Goal: Transaction & Acquisition: Book appointment/travel/reservation

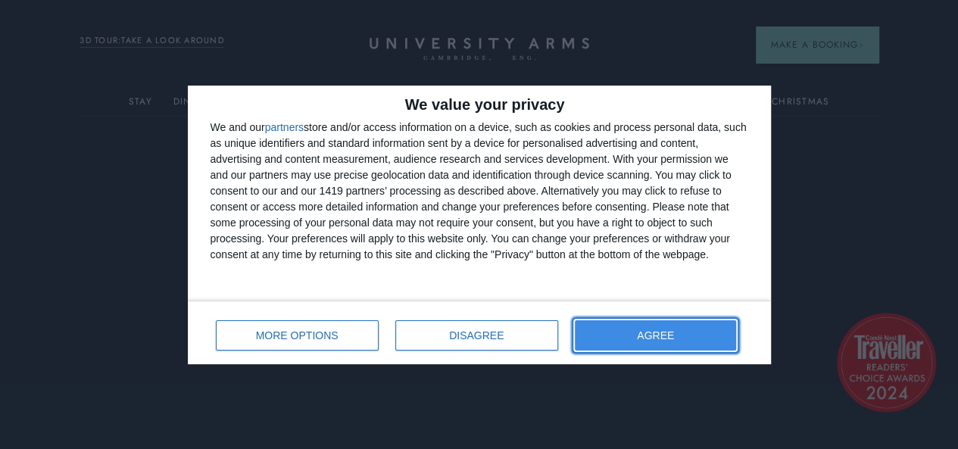
click at [616, 327] on button "AGREE" at bounding box center [656, 335] width 162 height 30
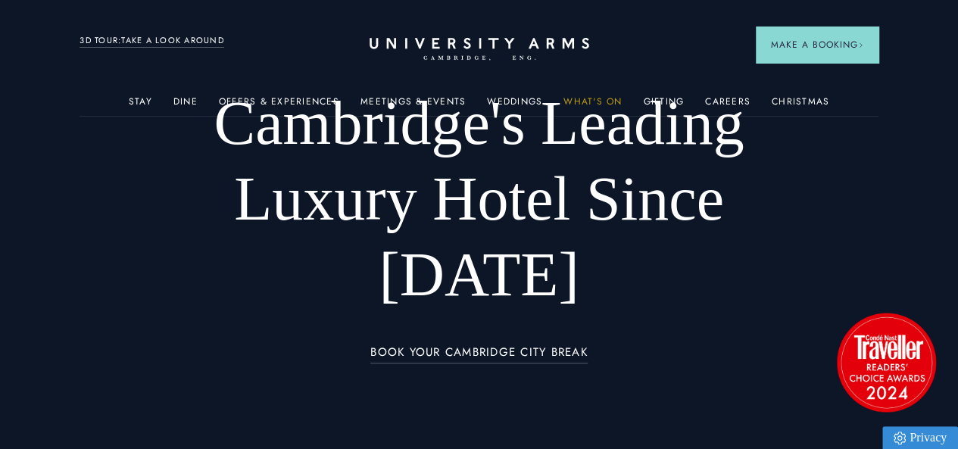
click at [578, 102] on link "What's On" at bounding box center [592, 106] width 58 height 20
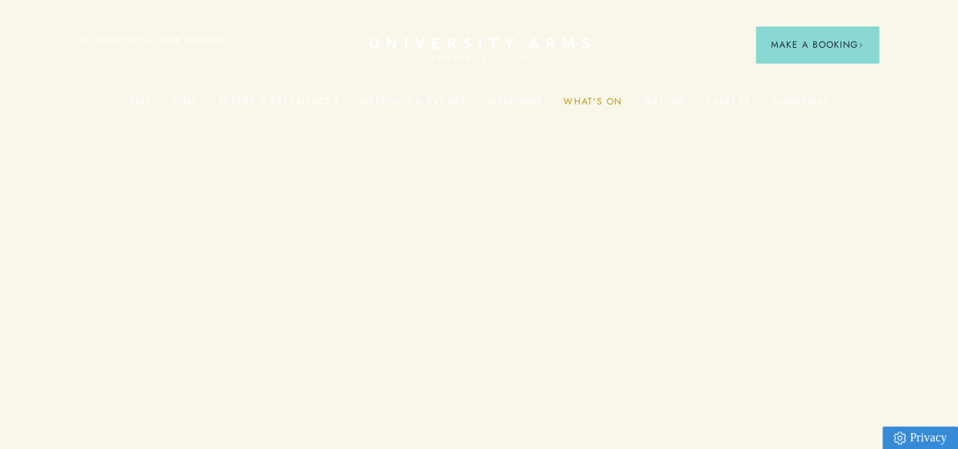
click at [578, 102] on link "What's On" at bounding box center [592, 106] width 58 height 20
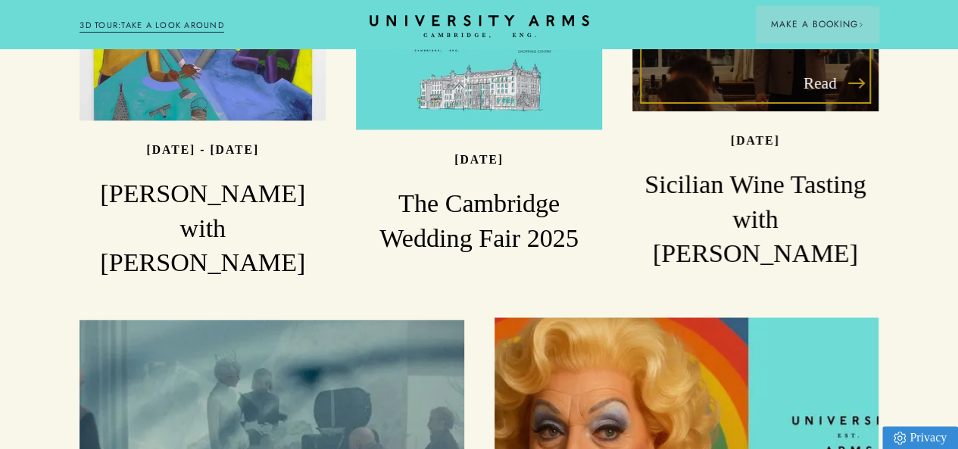
scroll to position [1944, 0]
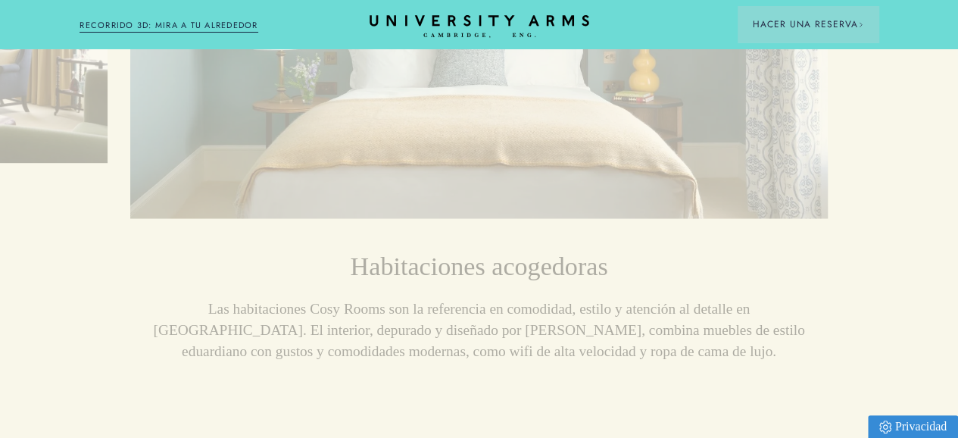
scroll to position [1372, 0]
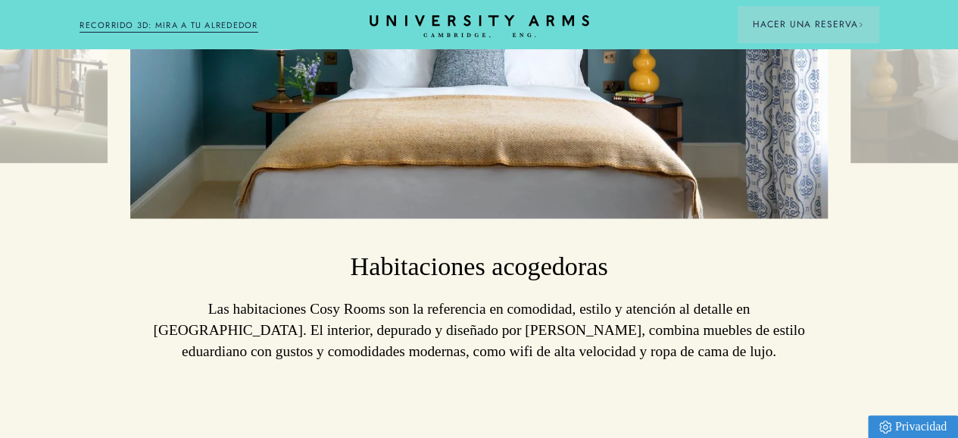
click at [56, 39] on button at bounding box center [66, 21] width 38 height 38
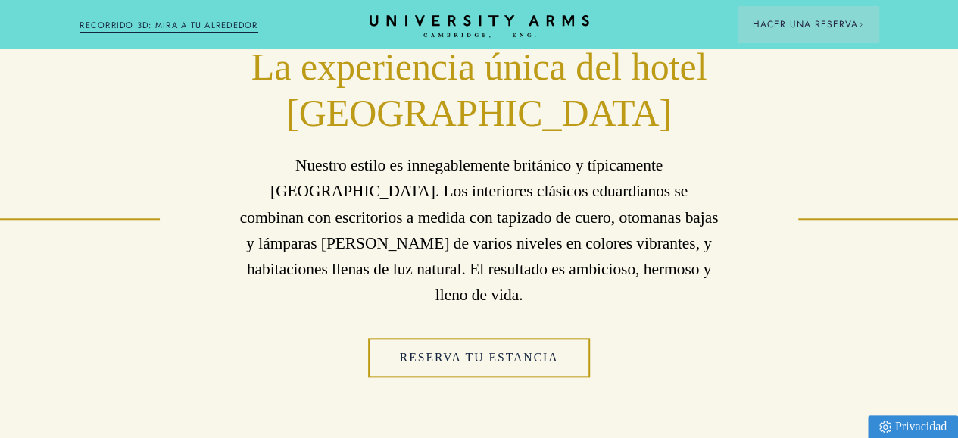
scroll to position [634, 0]
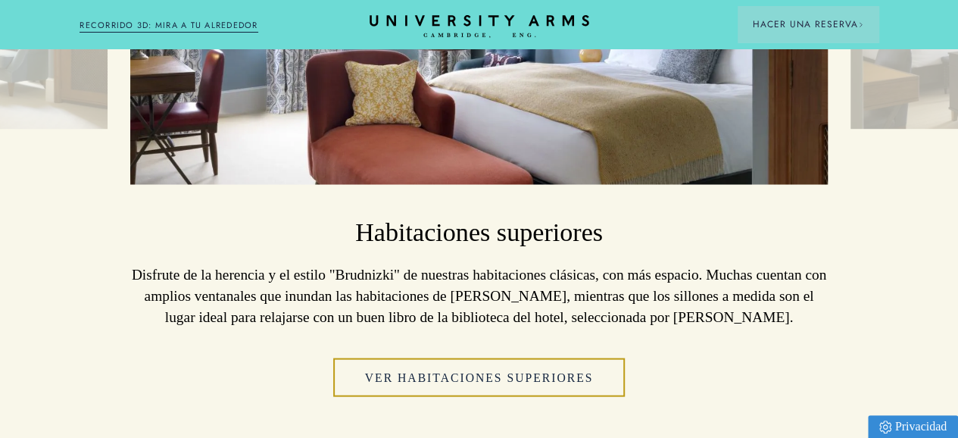
scroll to position [1352, 11]
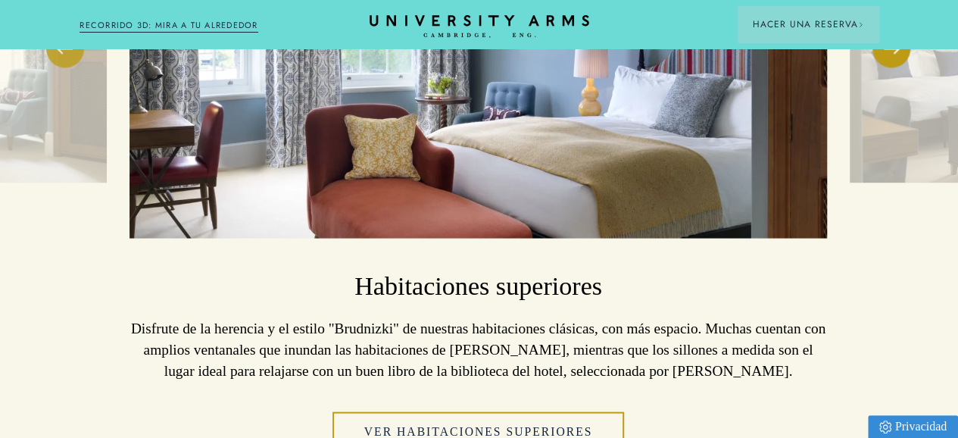
click at [58, 49] on span at bounding box center [65, 49] width 15 height 2
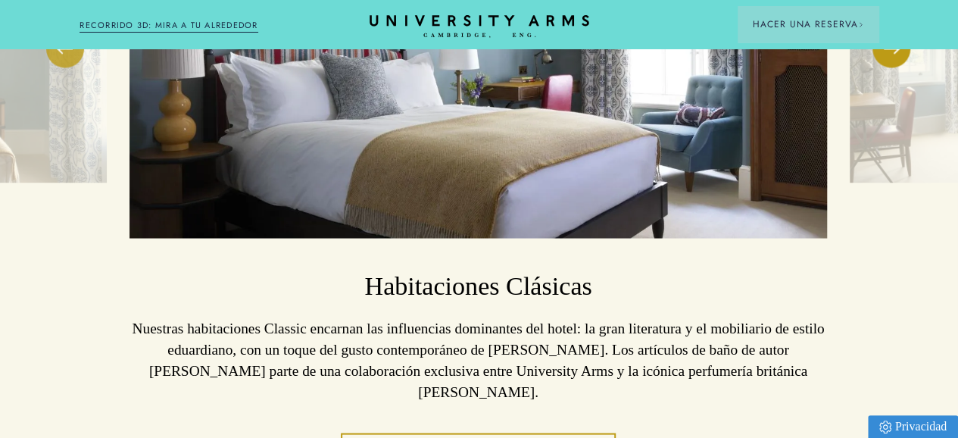
click at [58, 49] on span at bounding box center [65, 49] width 15 height 2
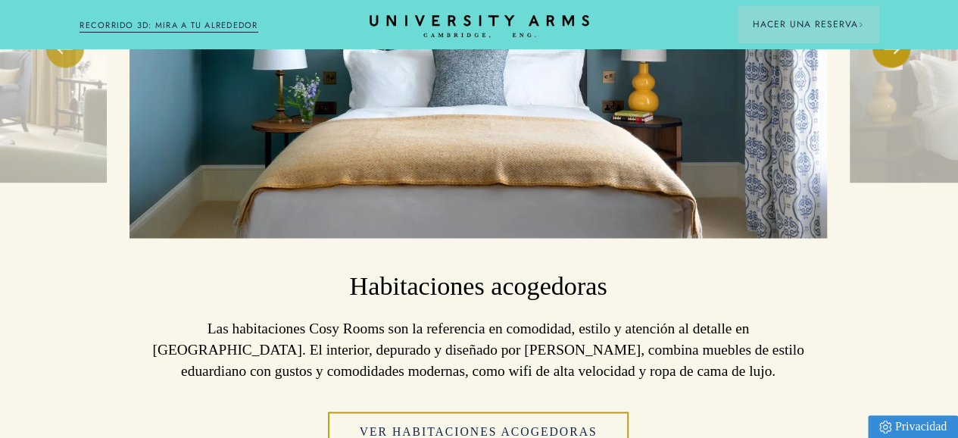
click at [58, 49] on span at bounding box center [65, 49] width 15 height 2
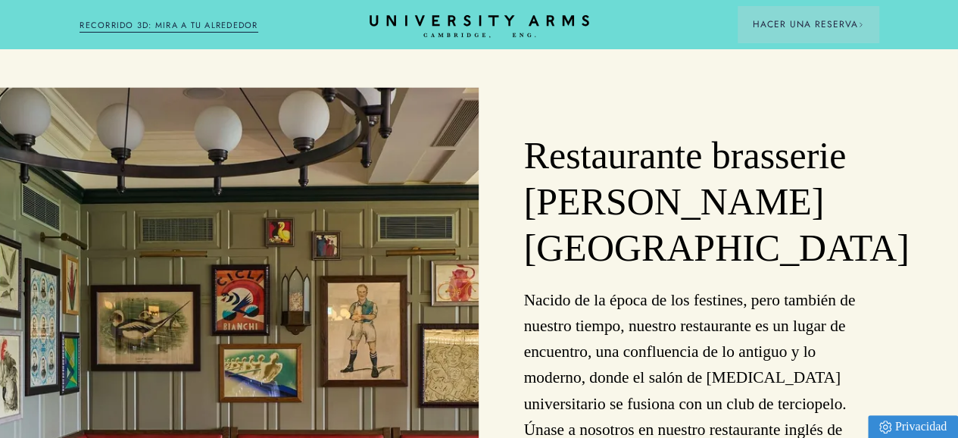
scroll to position [1641, 11]
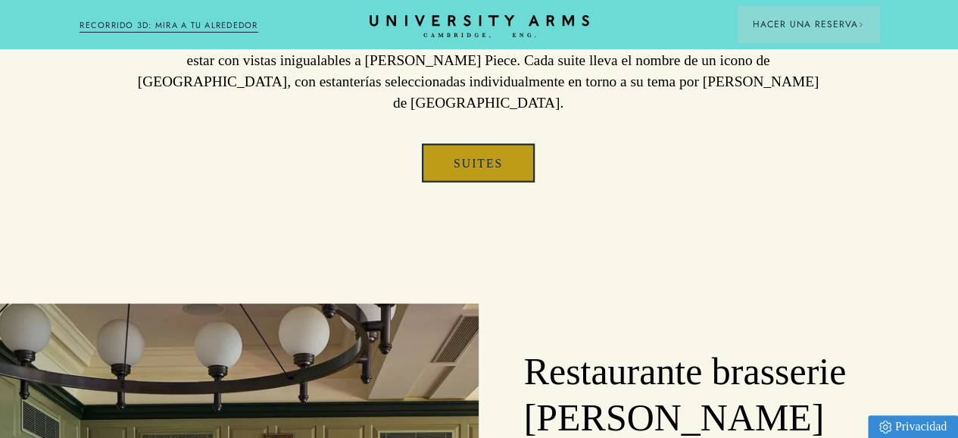
click at [482, 170] on font "Suites" at bounding box center [478, 163] width 49 height 13
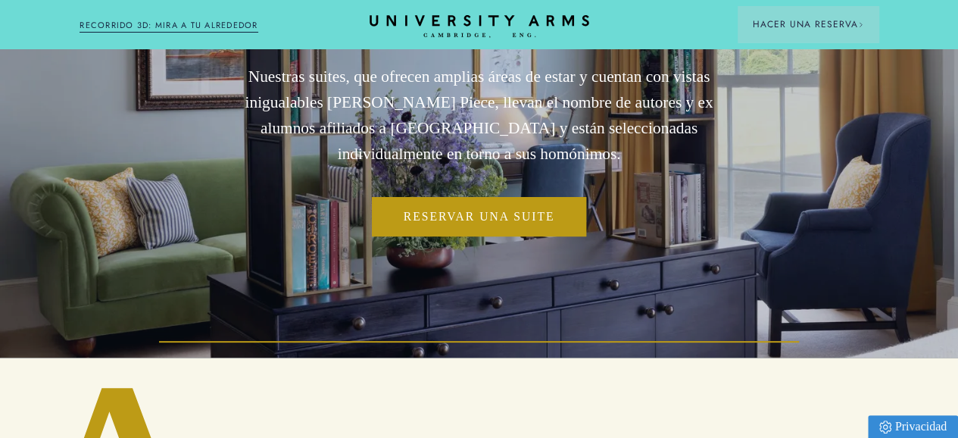
scroll to position [148, 0]
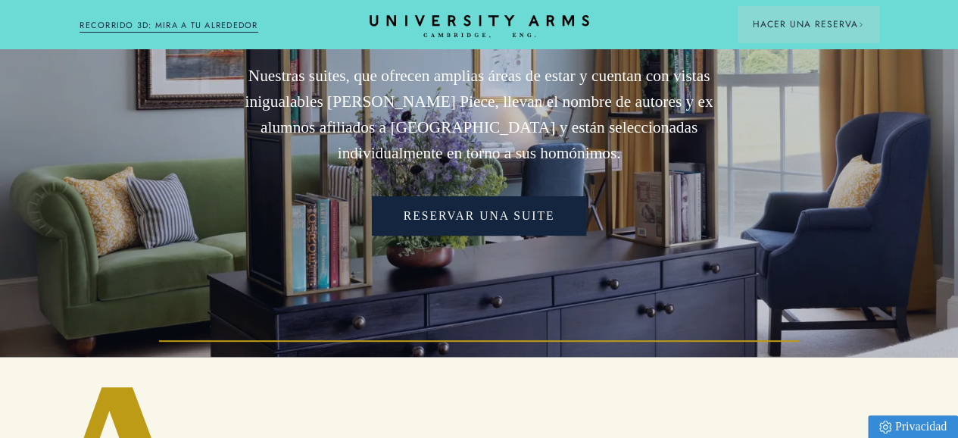
click at [482, 222] on font "Reservar una suite" at bounding box center [479, 215] width 151 height 13
